Goal: Task Accomplishment & Management: Use online tool/utility

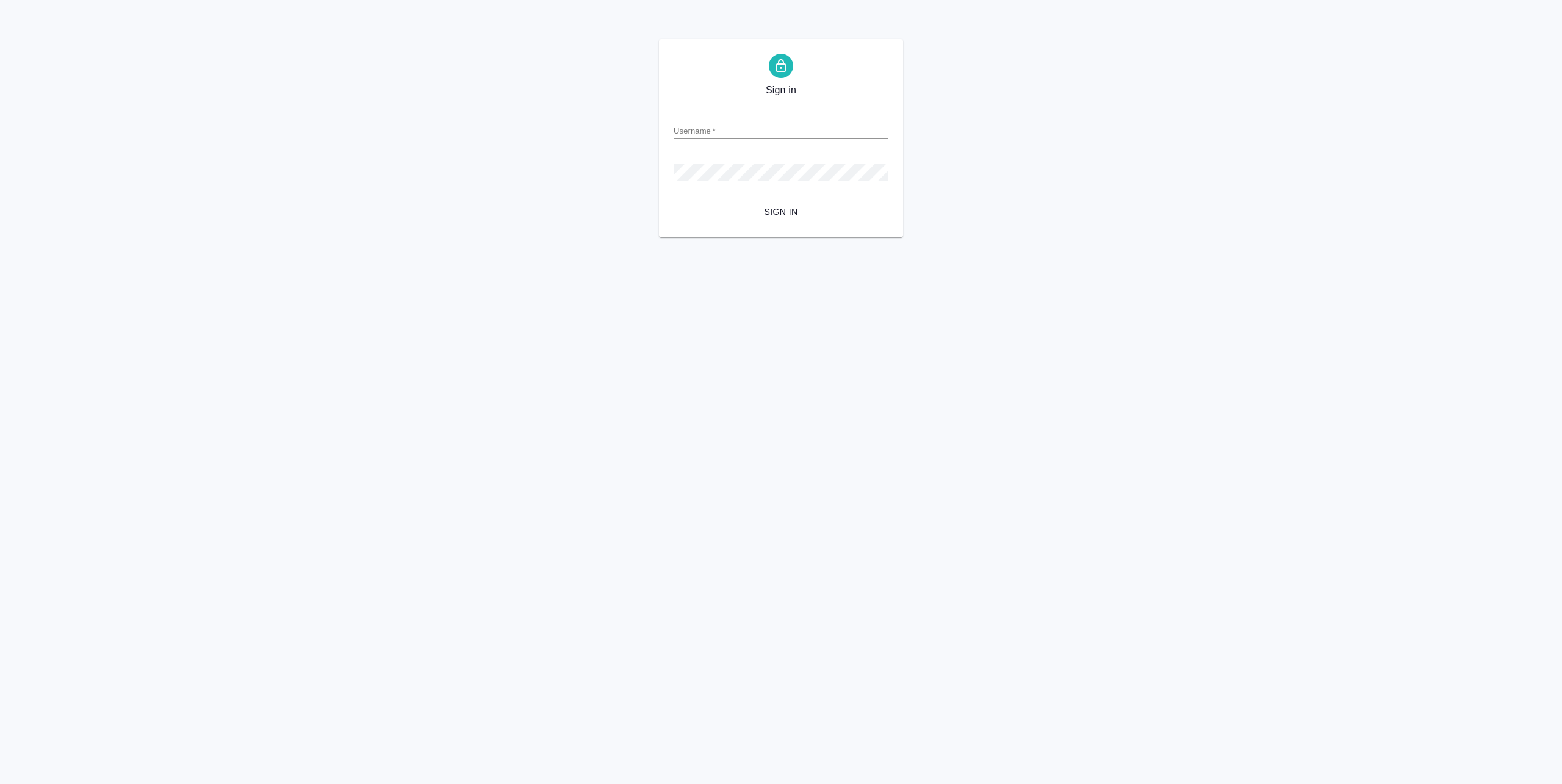
type input "a.pankina@awatera.com"
click at [781, 218] on span "Sign in" at bounding box center [781, 212] width 196 height 15
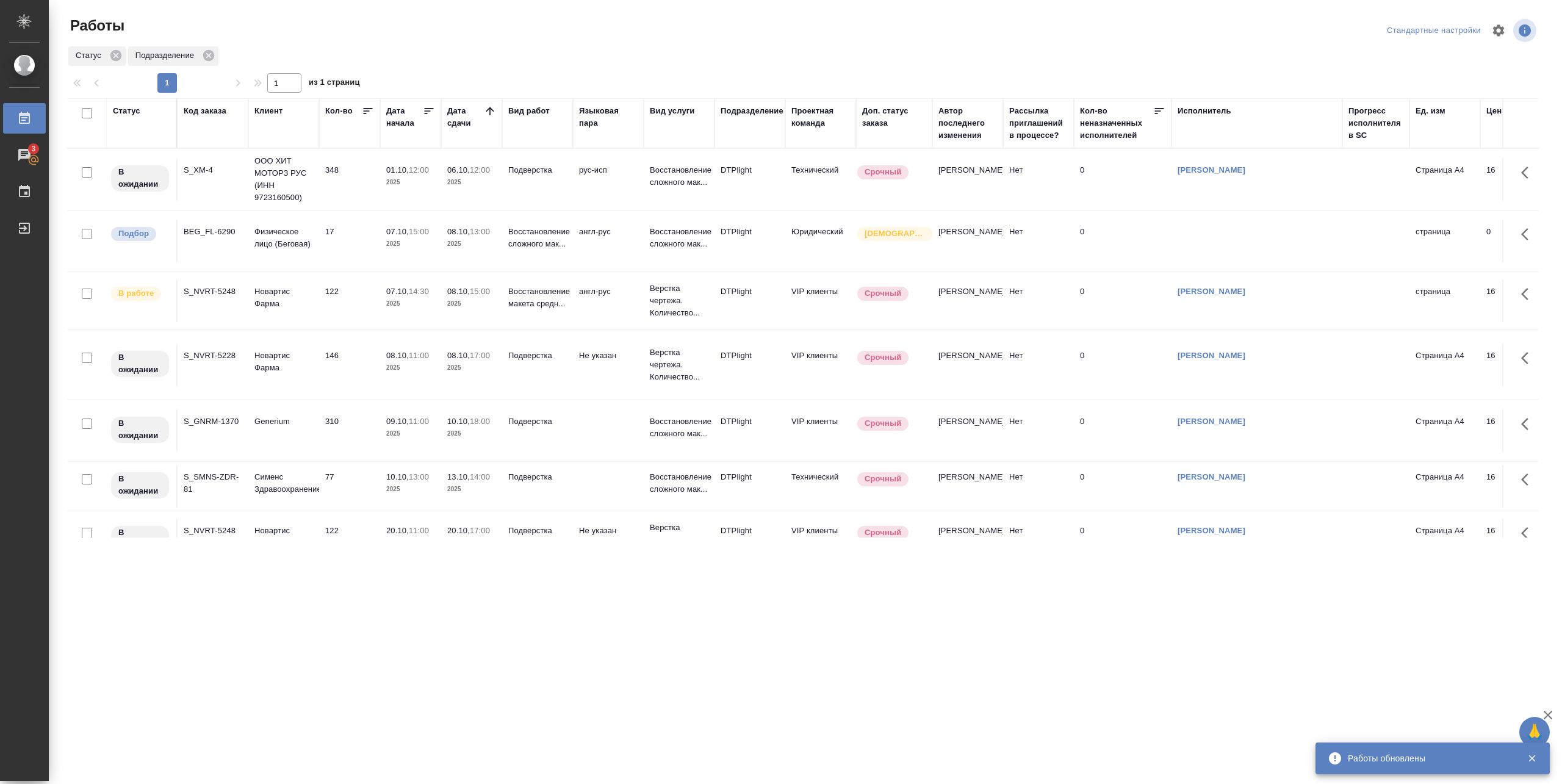
click at [371, 296] on td "122" at bounding box center [349, 300] width 61 height 43
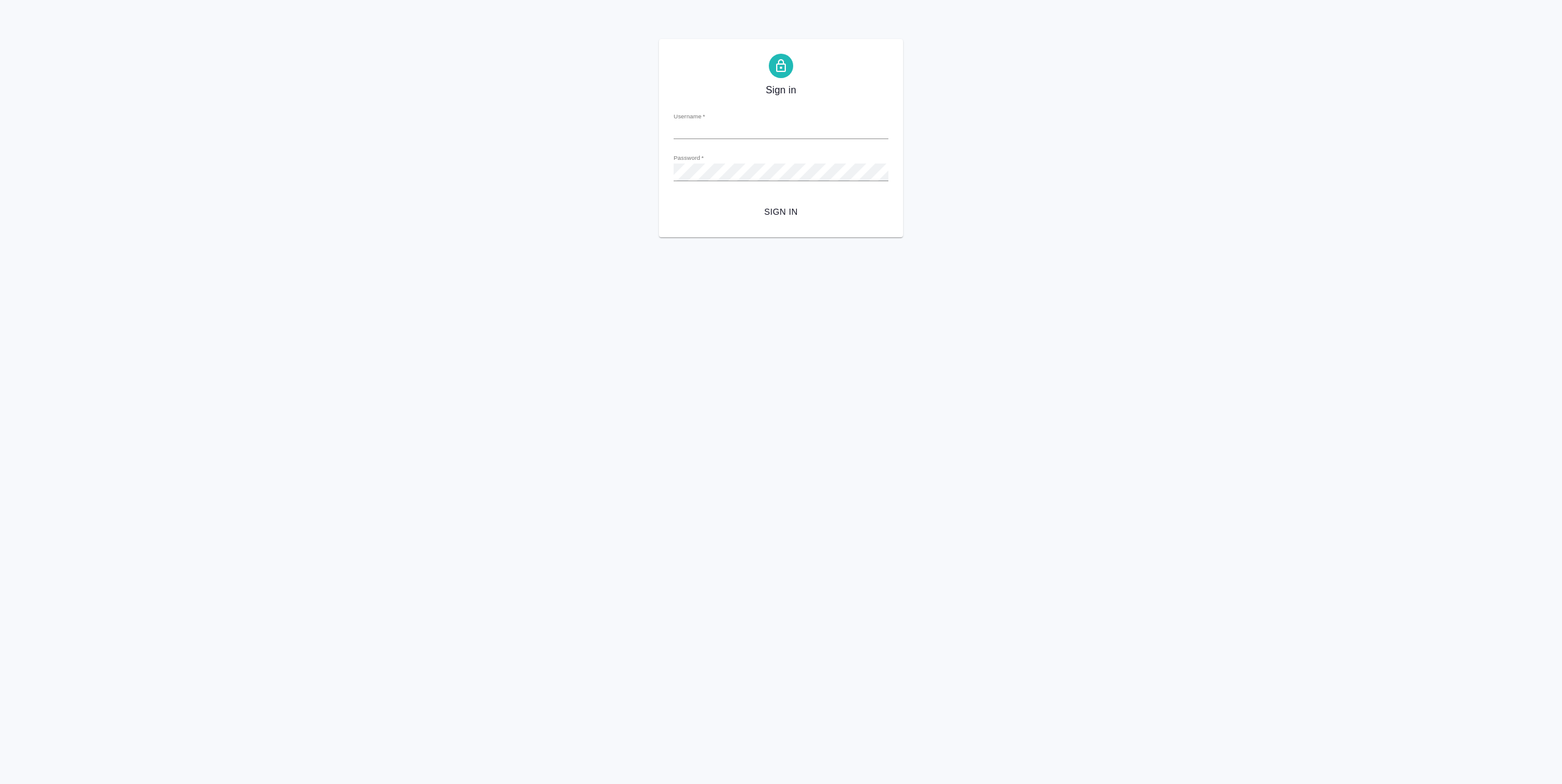
type input "[EMAIL_ADDRESS][DOMAIN_NAME]"
click at [784, 216] on span "Sign in" at bounding box center [781, 212] width 196 height 15
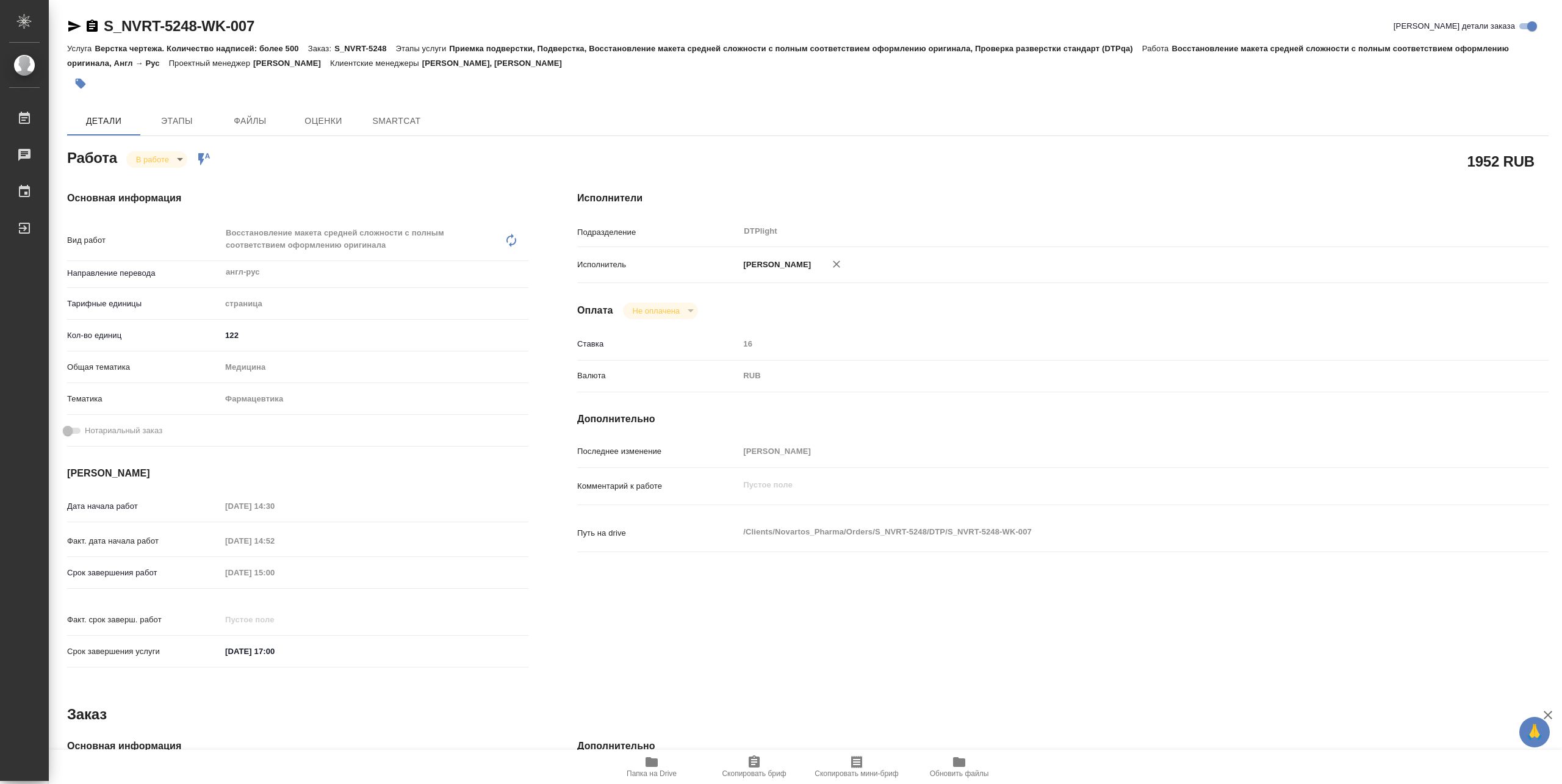
type textarea "x"
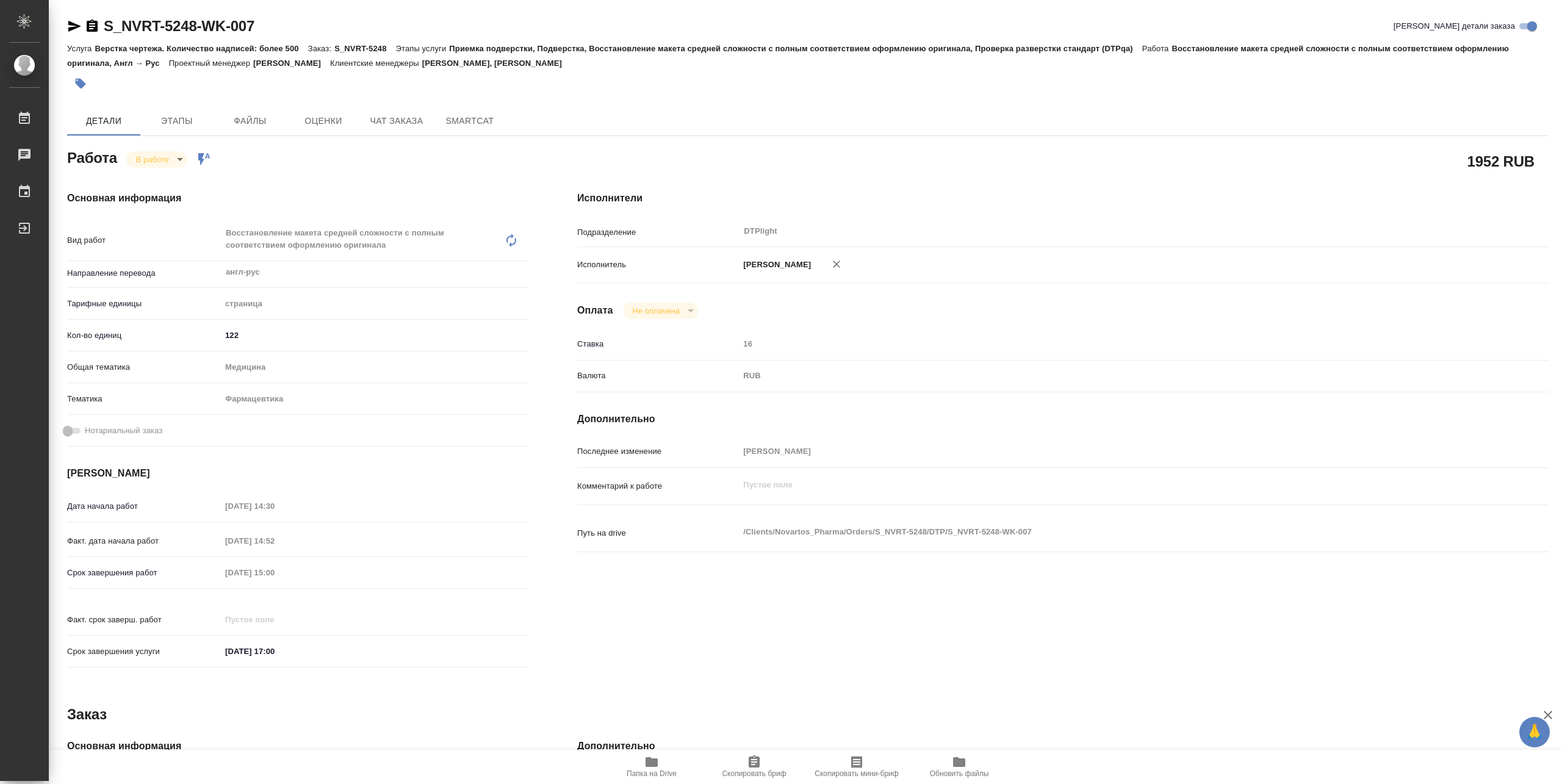
type textarea "x"
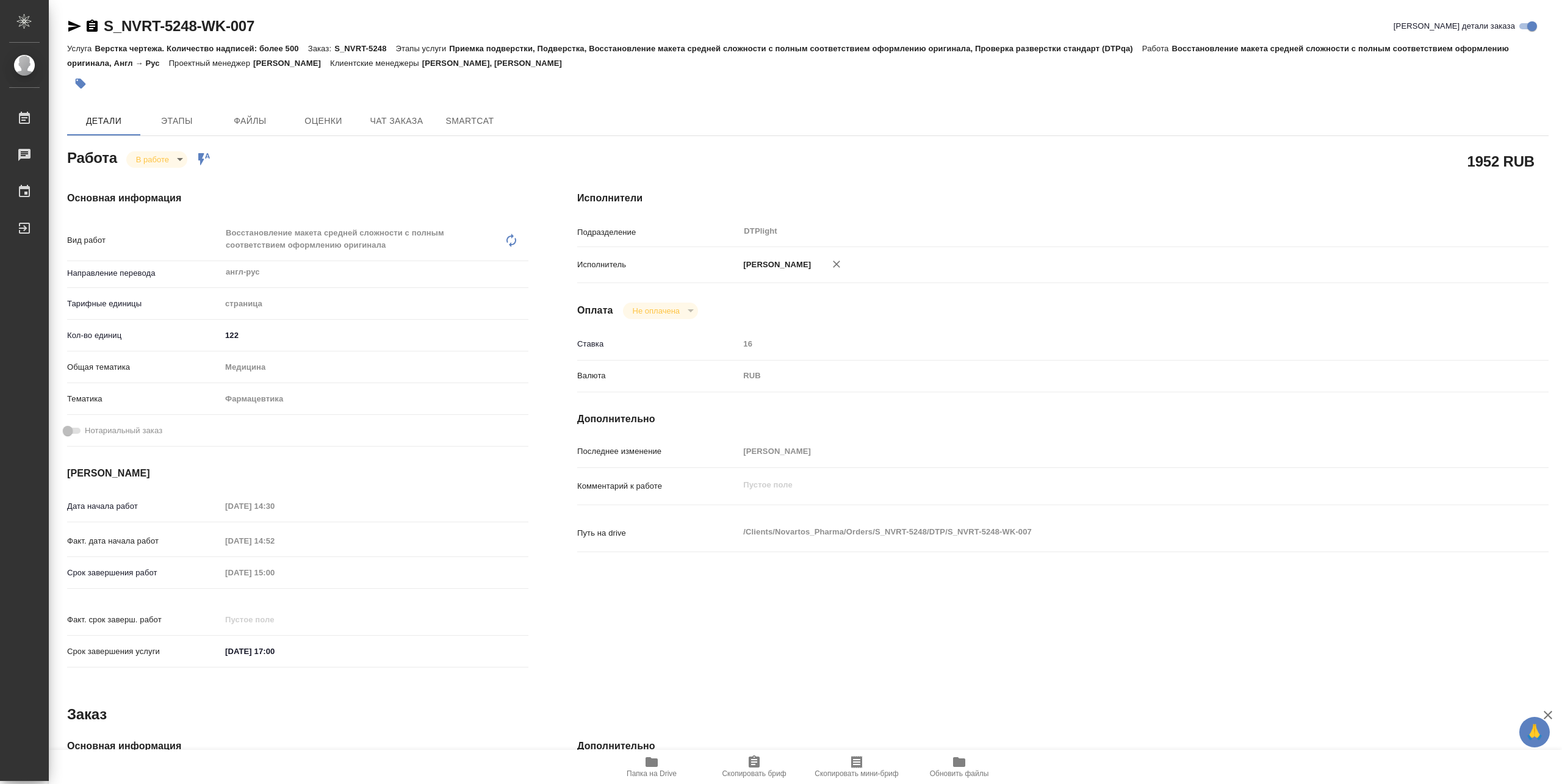
type textarea "x"
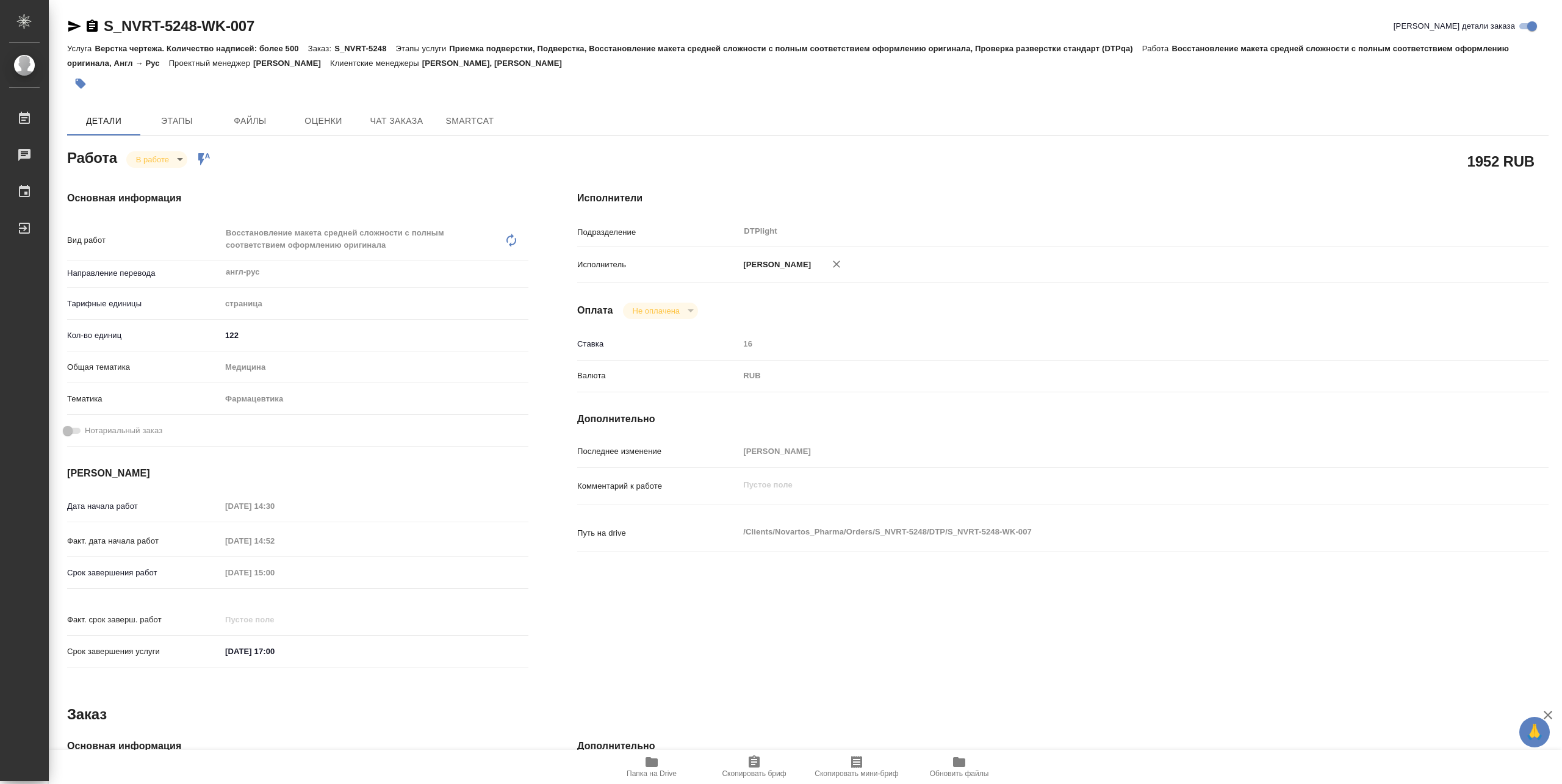
type textarea "x"
